Goal: Check status: Check status

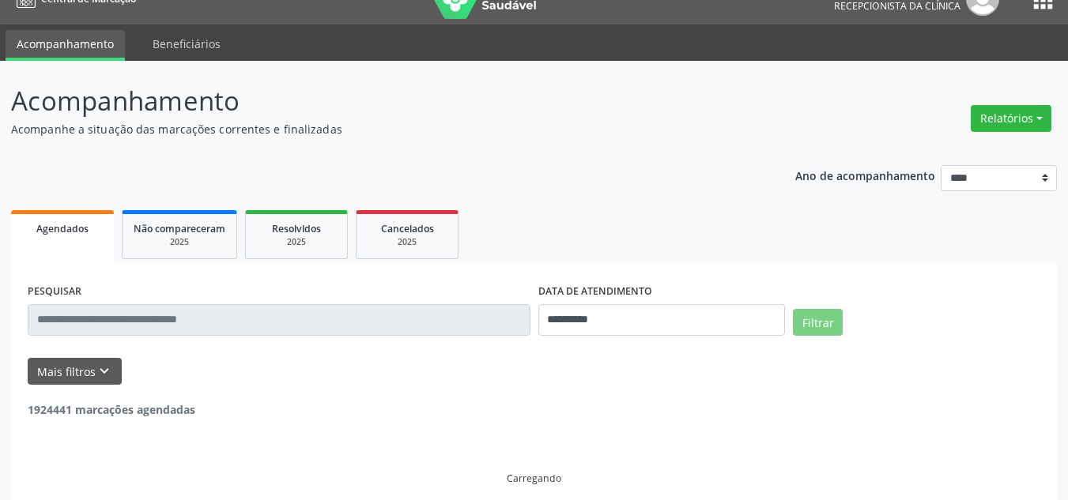
scroll to position [40, 0]
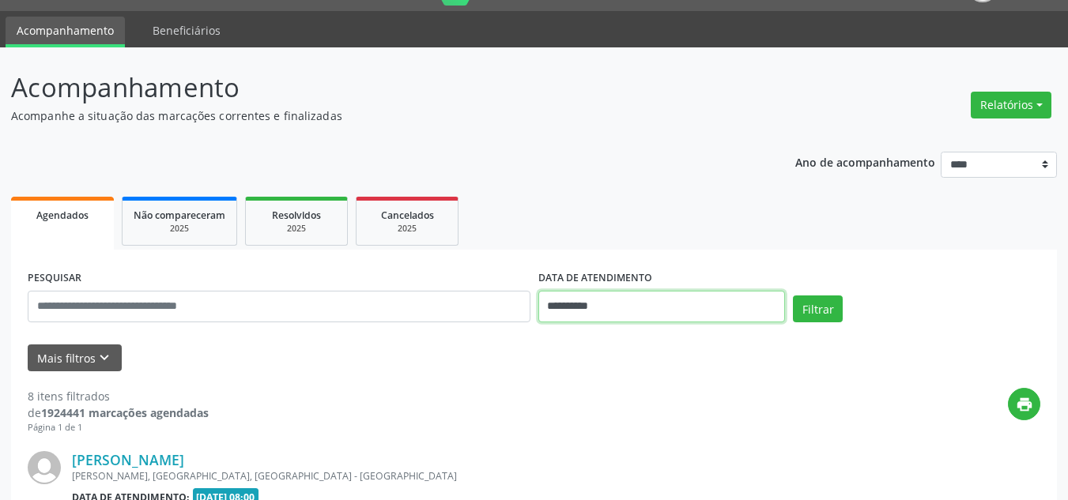
click at [573, 303] on input "**********" at bounding box center [661, 307] width 247 height 32
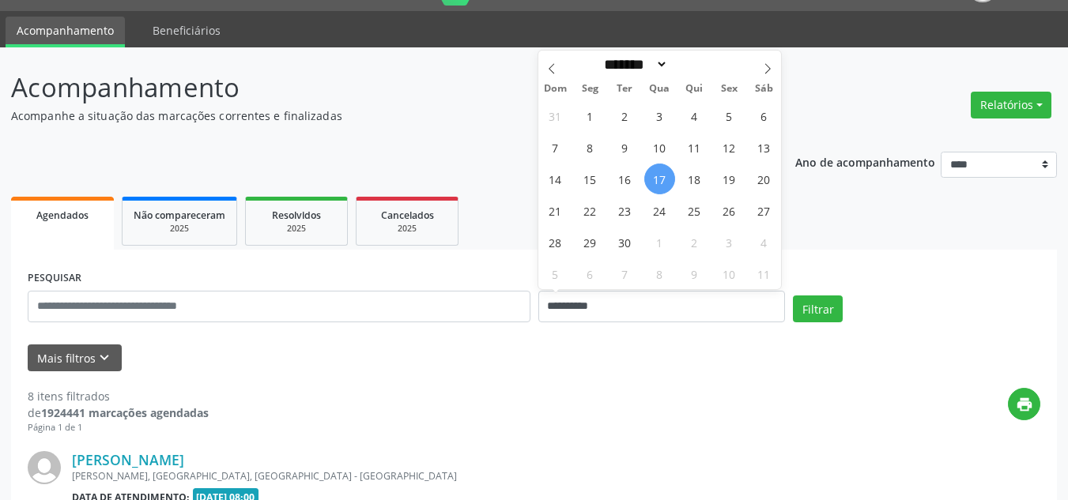
click at [658, 171] on span "17" at bounding box center [659, 179] width 31 height 31
type input "**********"
click at [685, 176] on span "18" at bounding box center [694, 179] width 31 height 31
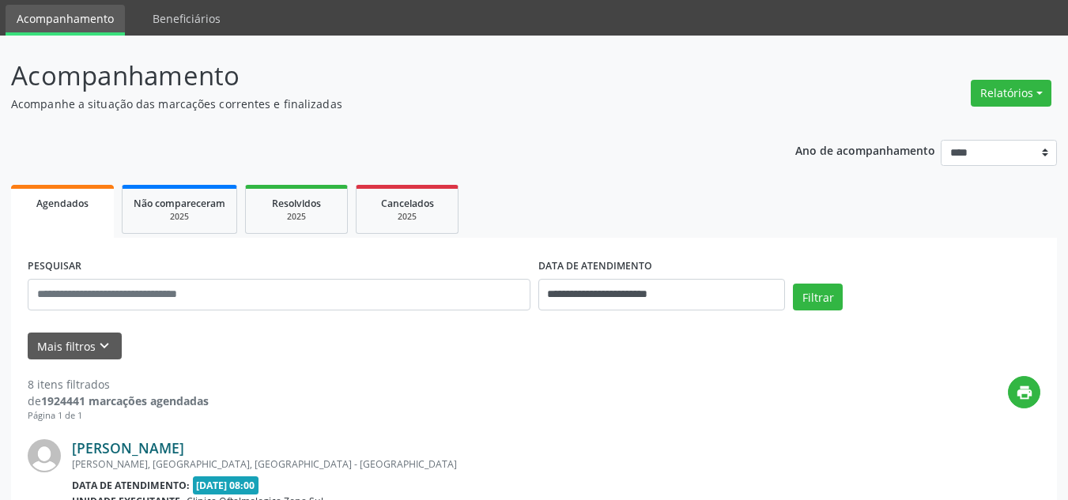
scroll to position [198, 0]
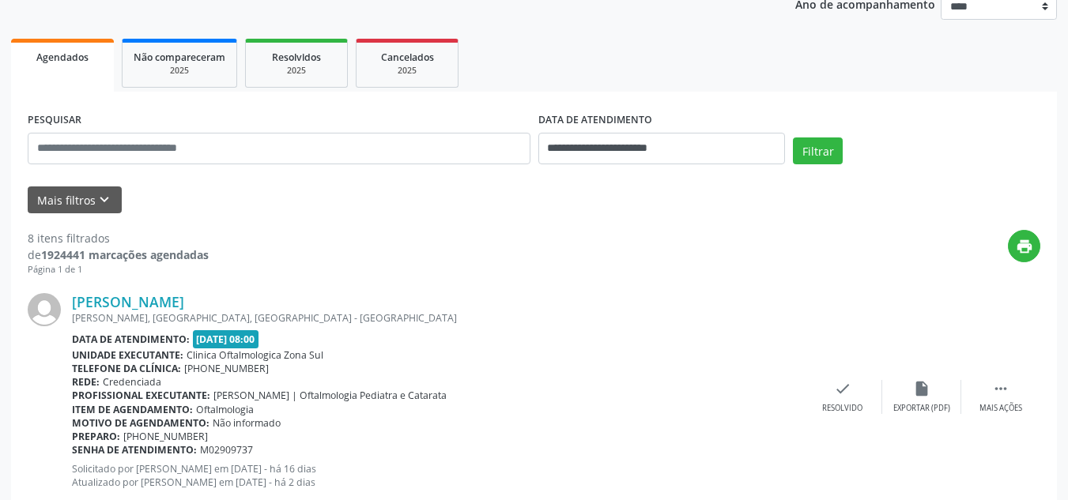
click at [96, 197] on icon "keyboard_arrow_down" at bounding box center [104, 199] width 17 height 17
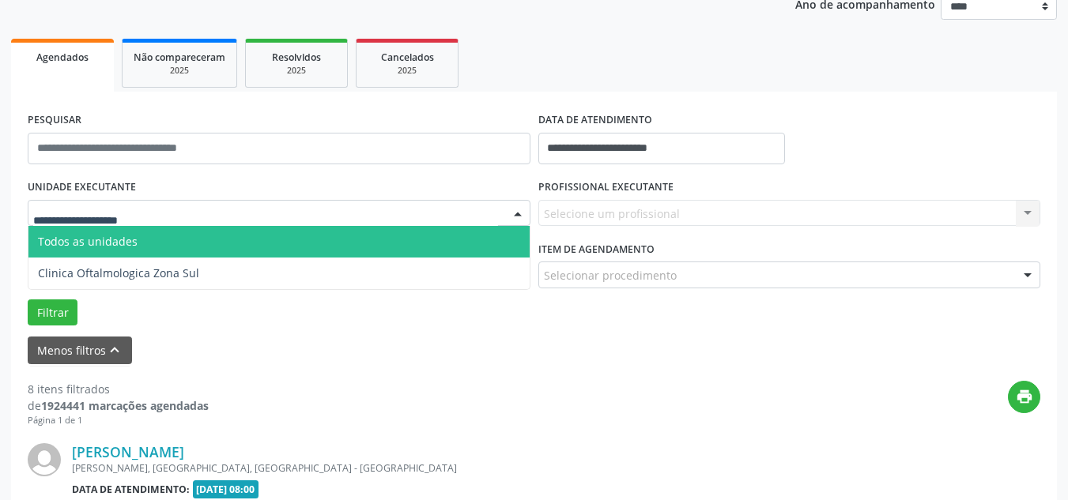
click at [134, 250] on span "Todos as unidades" at bounding box center [278, 242] width 501 height 32
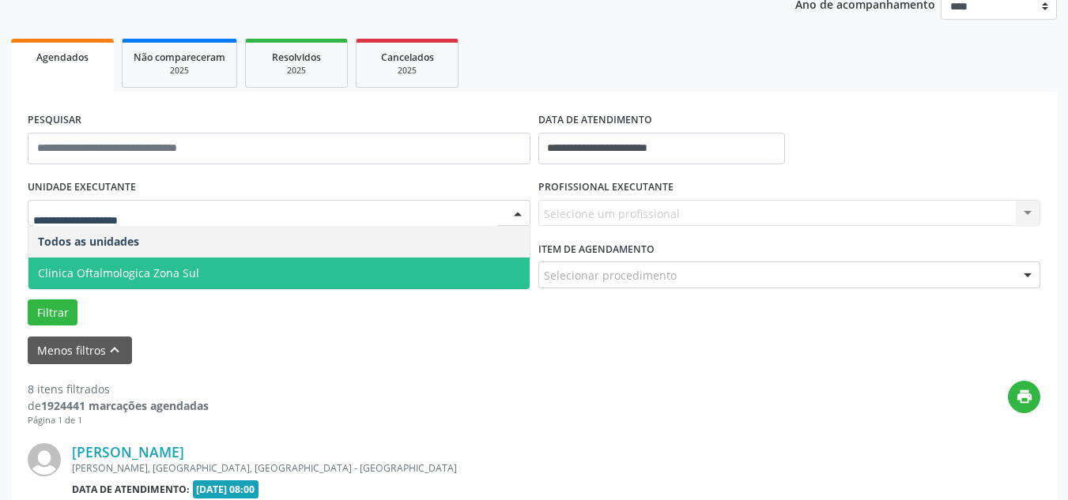
click at [177, 264] on span "Clinica Oftalmologica Zona Sul" at bounding box center [278, 274] width 501 height 32
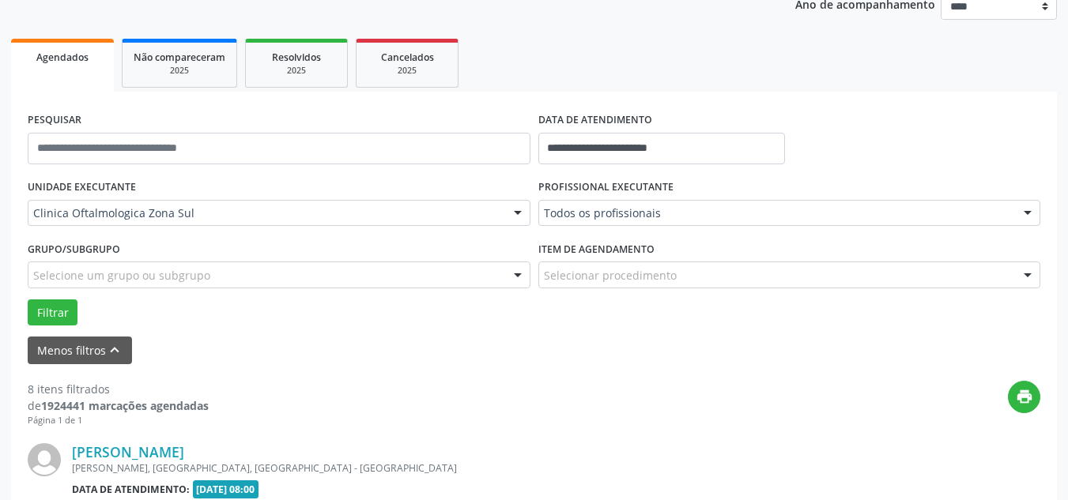
click at [582, 222] on div "Todos os profissionais" at bounding box center [789, 213] width 503 height 27
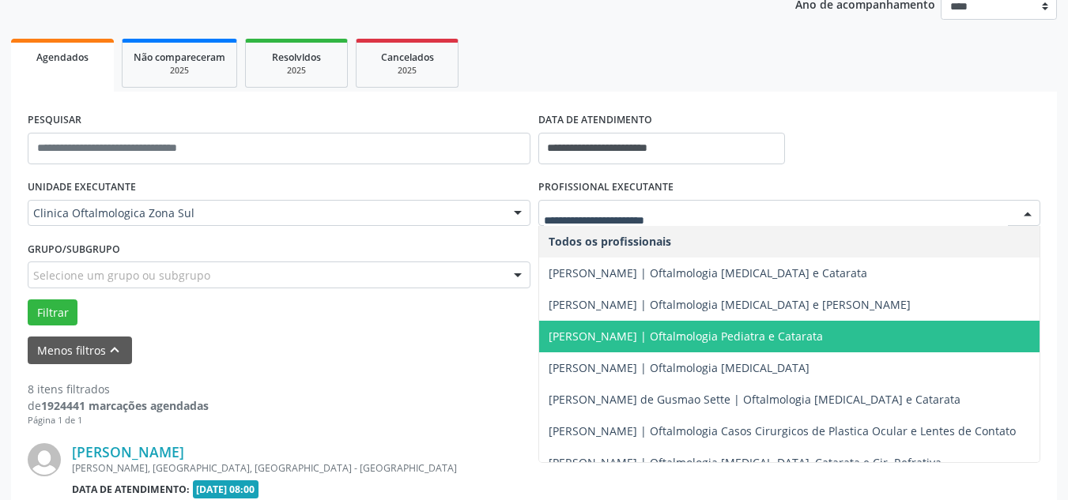
click at [574, 328] on span "[PERSON_NAME] | Oftalmologia Pediatra e Catarata" at bounding box center [789, 337] width 501 height 32
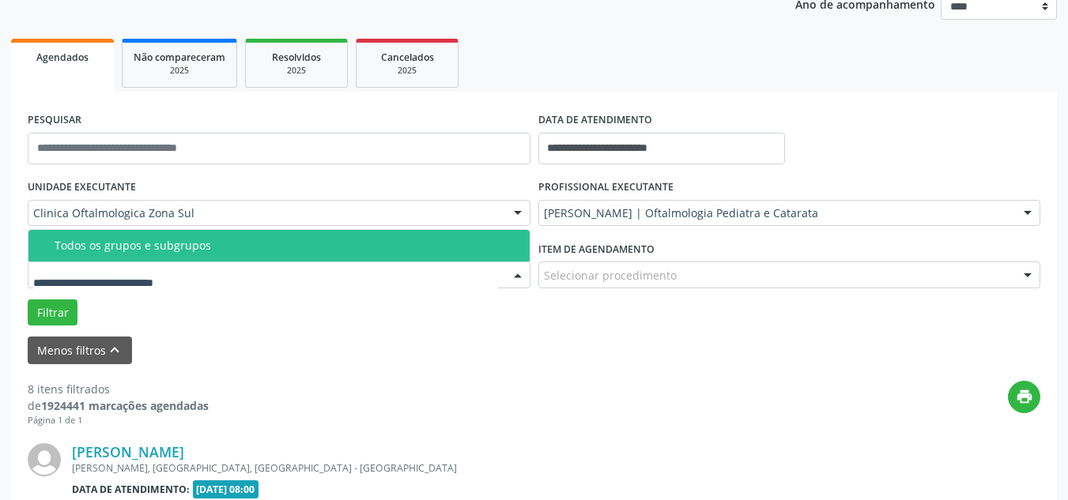
click at [259, 280] on div at bounding box center [279, 275] width 503 height 27
click at [147, 279] on input "text" at bounding box center [265, 283] width 465 height 32
click at [162, 259] on span "Todos os grupos e subgrupos" at bounding box center [278, 246] width 501 height 32
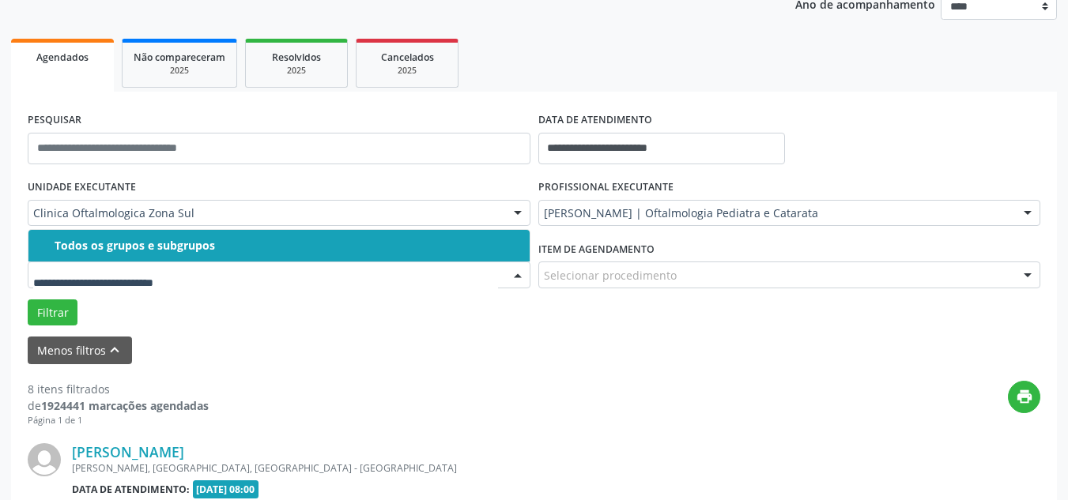
click at [117, 247] on div "Todos os grupos e subgrupos" at bounding box center [287, 245] width 465 height 13
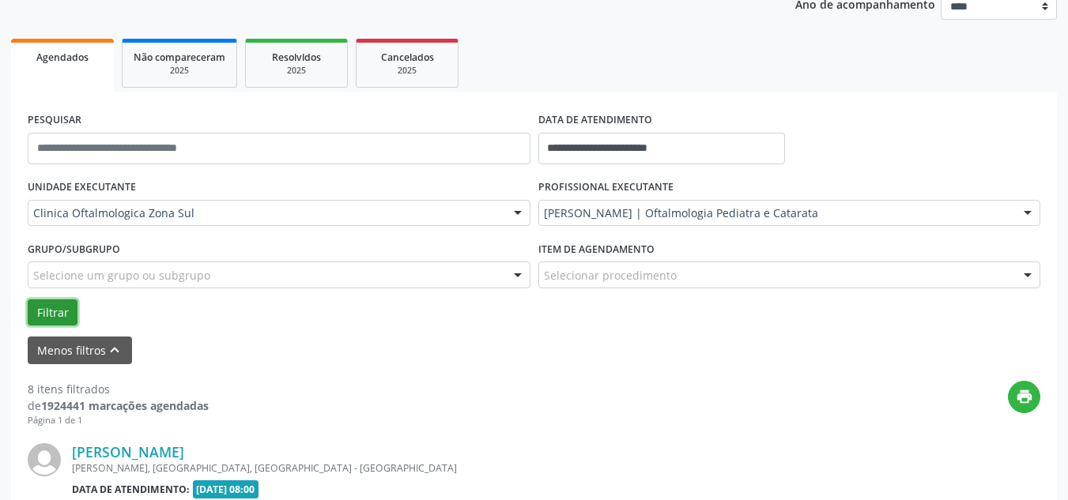
click at [45, 313] on button "Filtrar" at bounding box center [53, 312] width 50 height 27
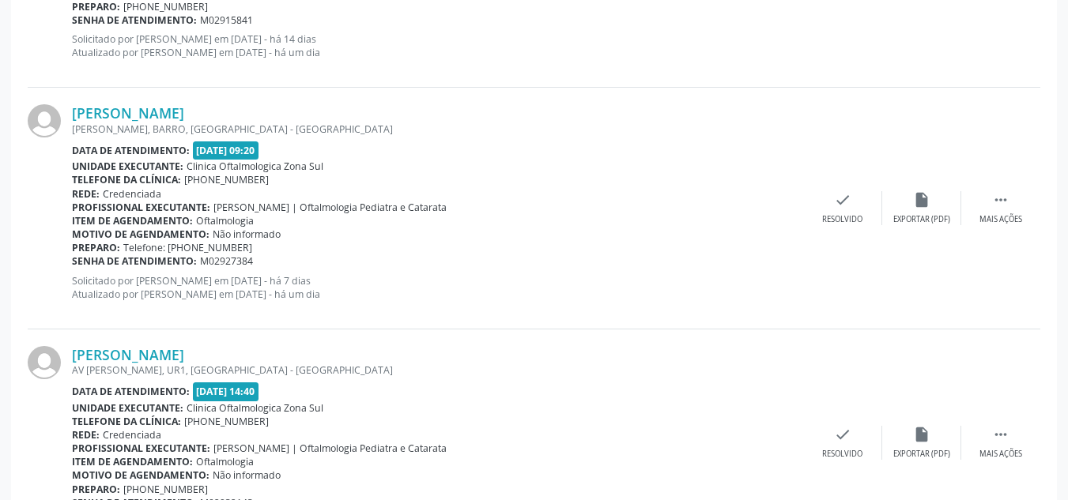
scroll to position [1748, 0]
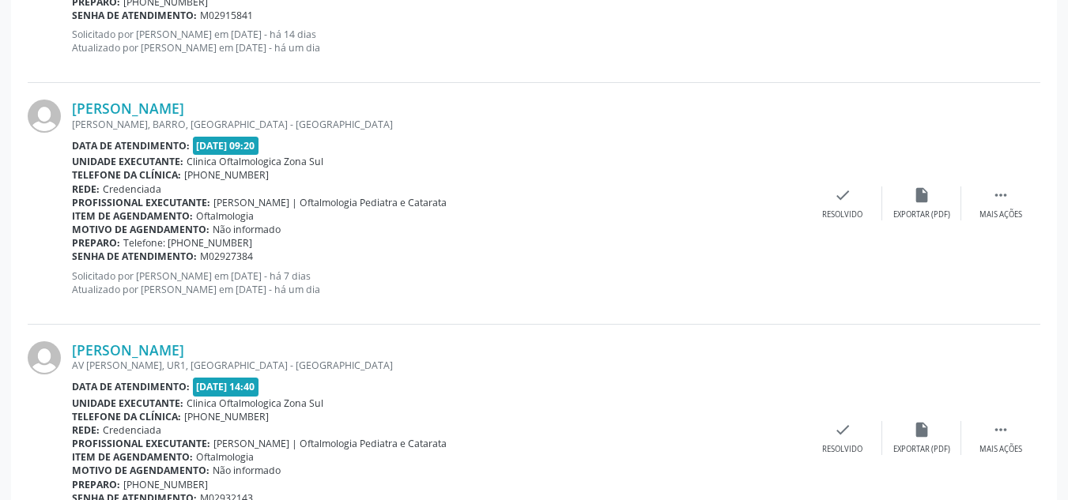
drag, startPoint x: 449, startPoint y: 97, endPoint x: 65, endPoint y: 106, distance: 384.1
click at [65, 106] on div "[PERSON_NAME] [PERSON_NAME], BARRO, [GEOGRAPHIC_DATA] - [GEOGRAPHIC_DATA] Data …" at bounding box center [534, 203] width 1012 height 241
copy div "[PERSON_NAME]"
click at [184, 100] on link "[PERSON_NAME]" at bounding box center [128, 108] width 112 height 17
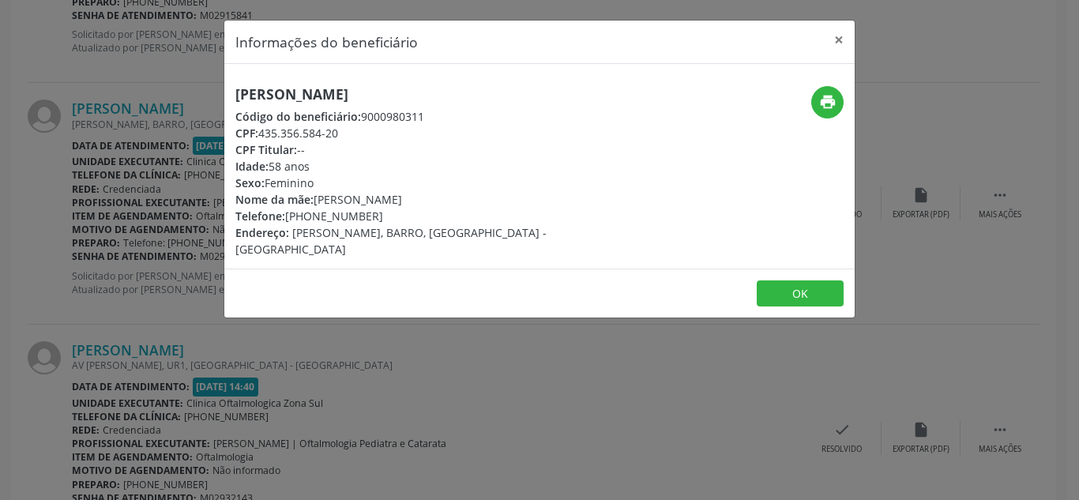
click at [426, 91] on h5 "[PERSON_NAME]" at bounding box center [434, 94] width 398 height 17
drag, startPoint x: 272, startPoint y: 133, endPoint x: 341, endPoint y: 134, distance: 69.6
click at [341, 134] on div "CPF: 435.356.584-20" at bounding box center [434, 133] width 398 height 17
copy div "435.356.584-20"
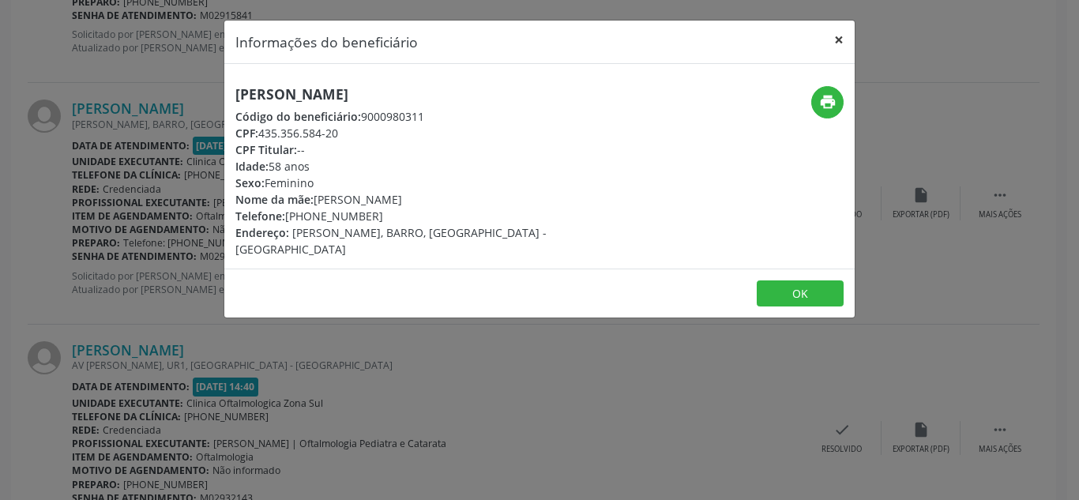
click at [843, 37] on button "×" at bounding box center [839, 40] width 32 height 39
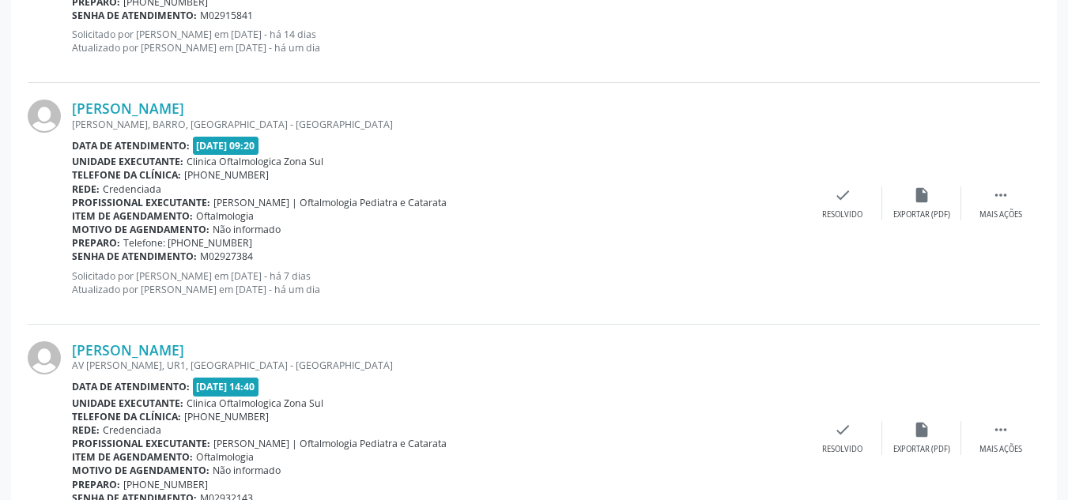
drag, startPoint x: 281, startPoint y: 255, endPoint x: 73, endPoint y: 259, distance: 207.1
click at [73, 259] on div "Senha de atendimento: M02927384" at bounding box center [437, 256] width 731 height 13
copy div "Senha de atendimento: M02927384"
